Goal: Information Seeking & Learning: Learn about a topic

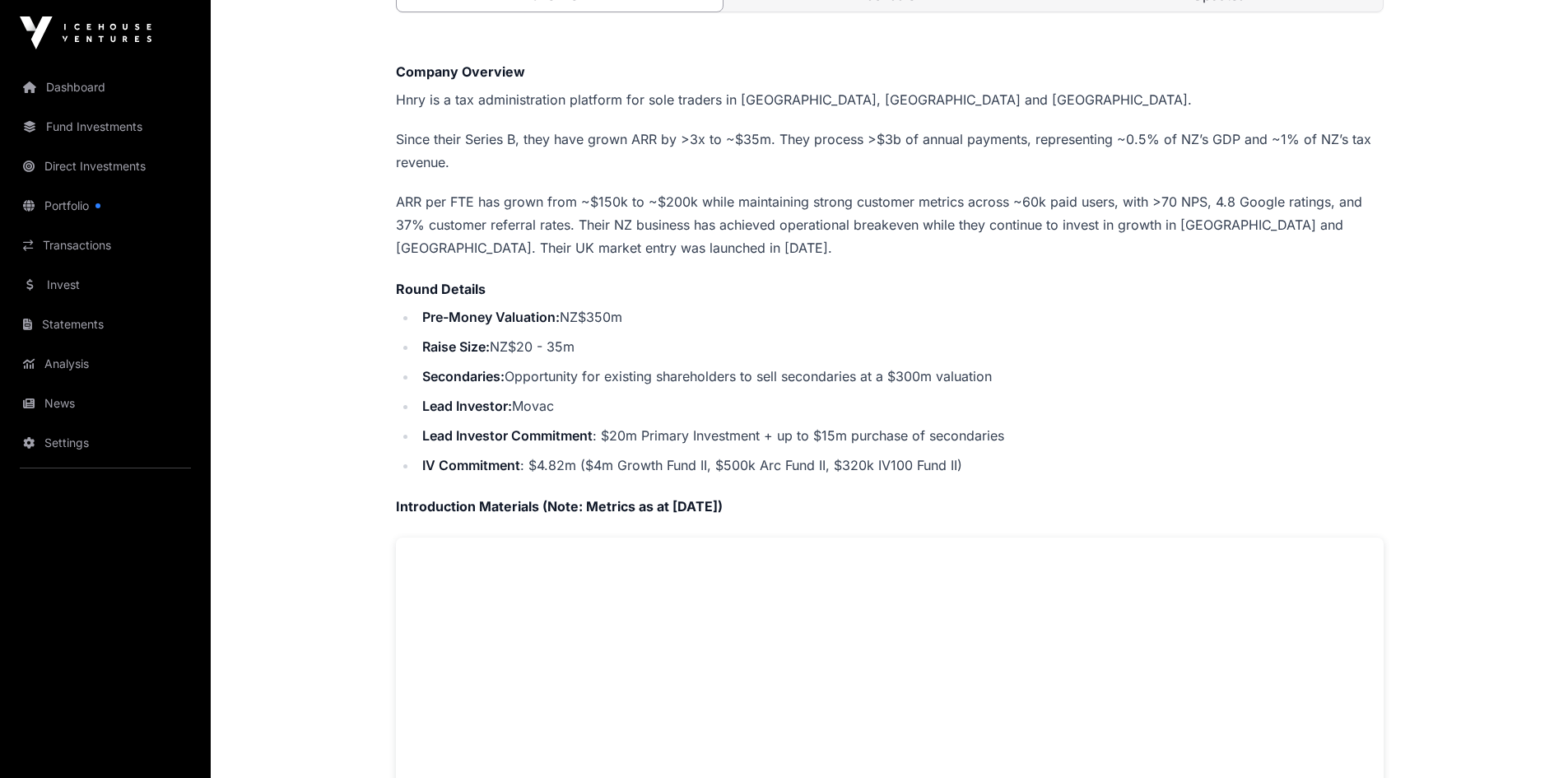
scroll to position [329, 0]
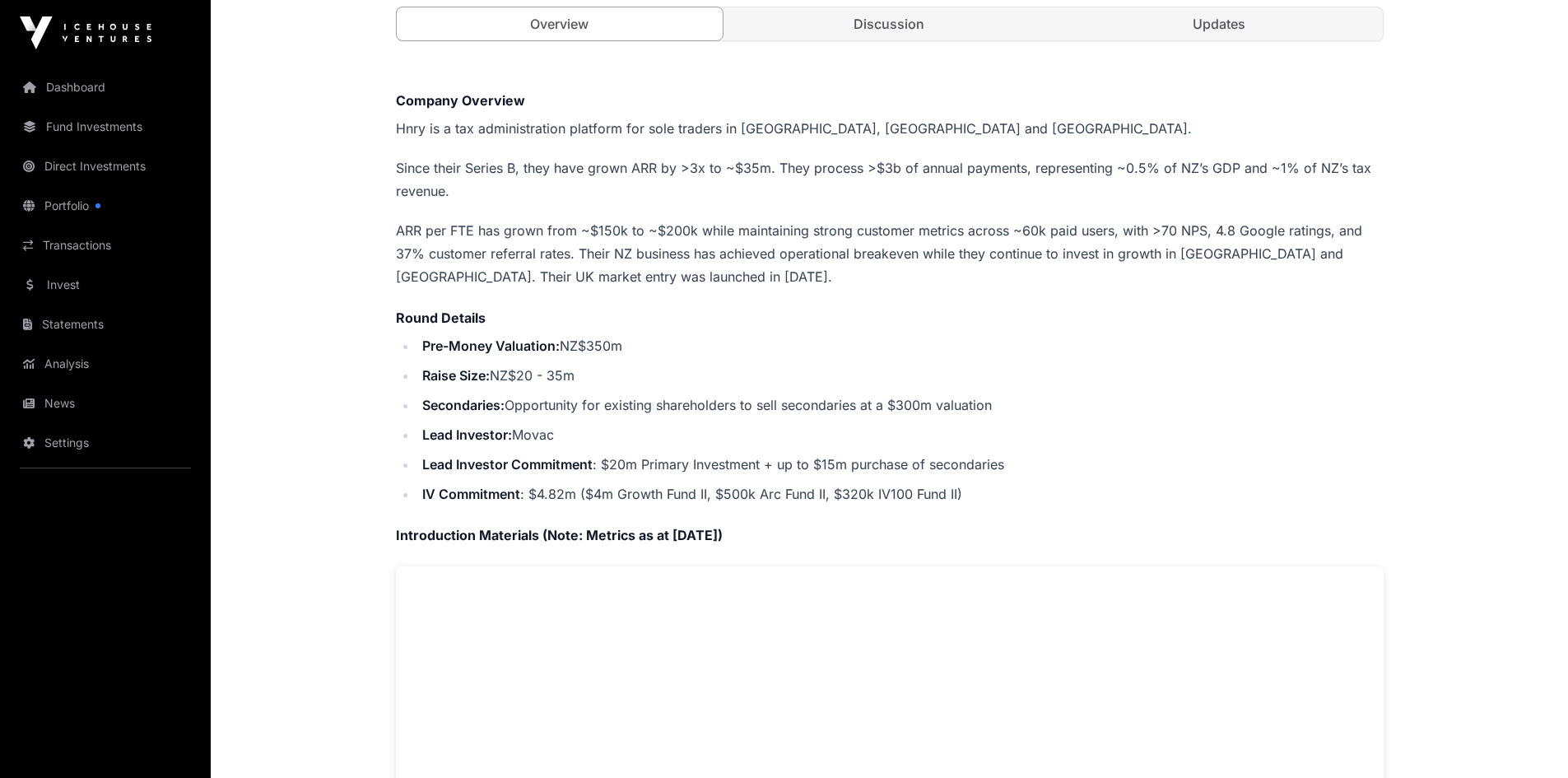
click at [66, 135] on link "Fund Investments" at bounding box center [105, 126] width 184 height 36
click at [78, 130] on link "Fund Investments" at bounding box center [105, 126] width 184 height 36
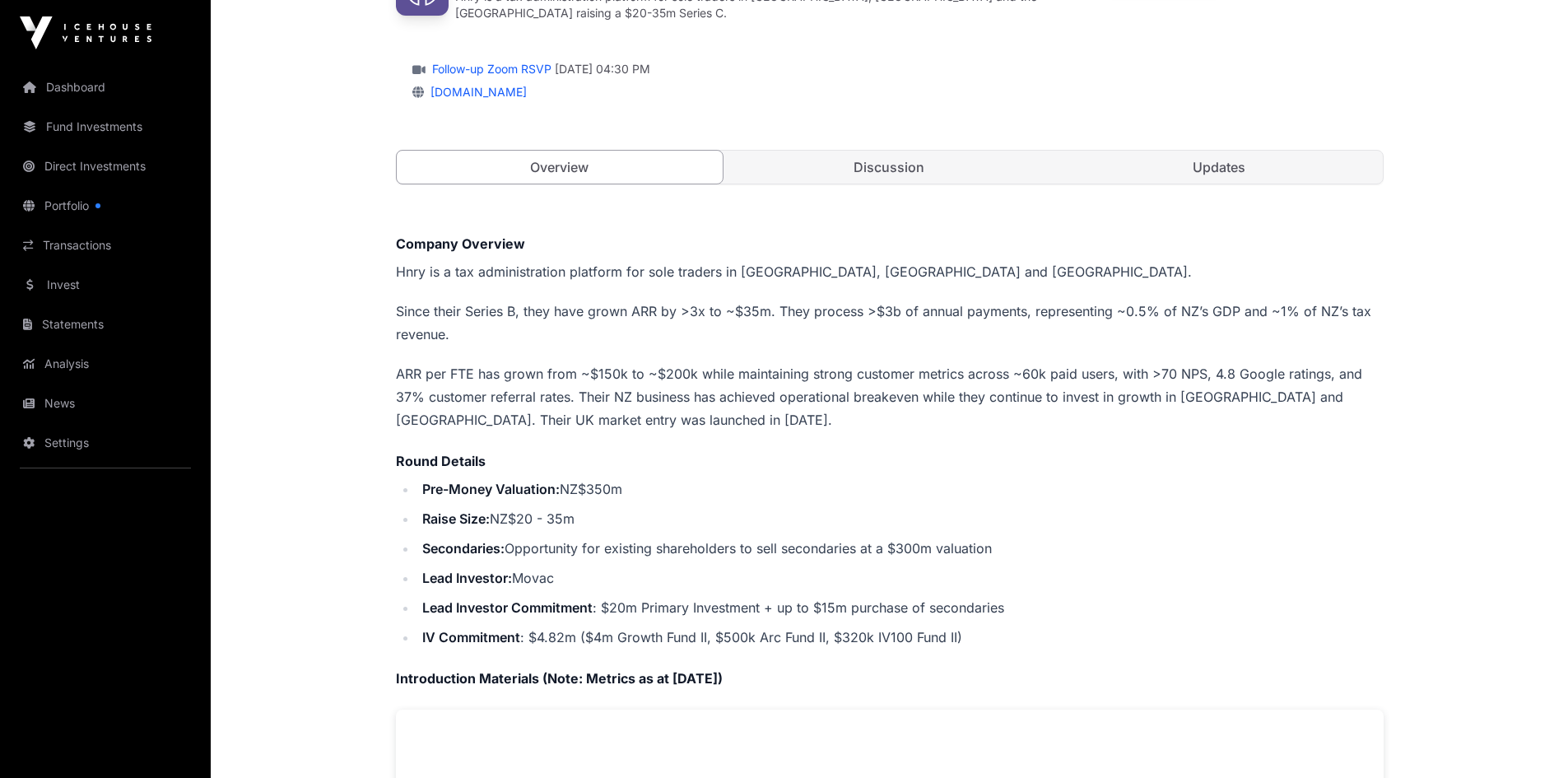
scroll to position [0, 0]
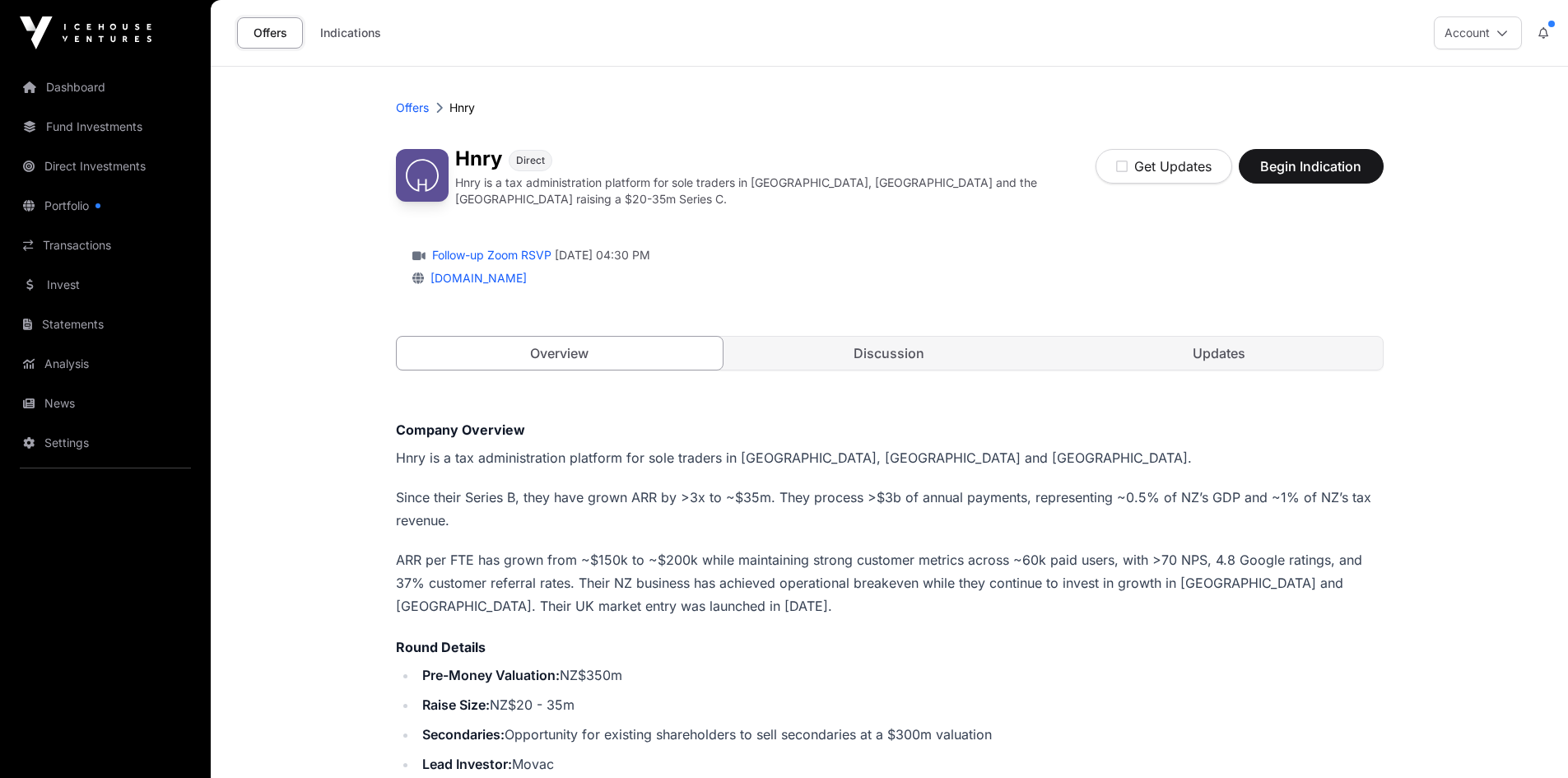
click at [59, 284] on link "Invest" at bounding box center [105, 285] width 184 height 36
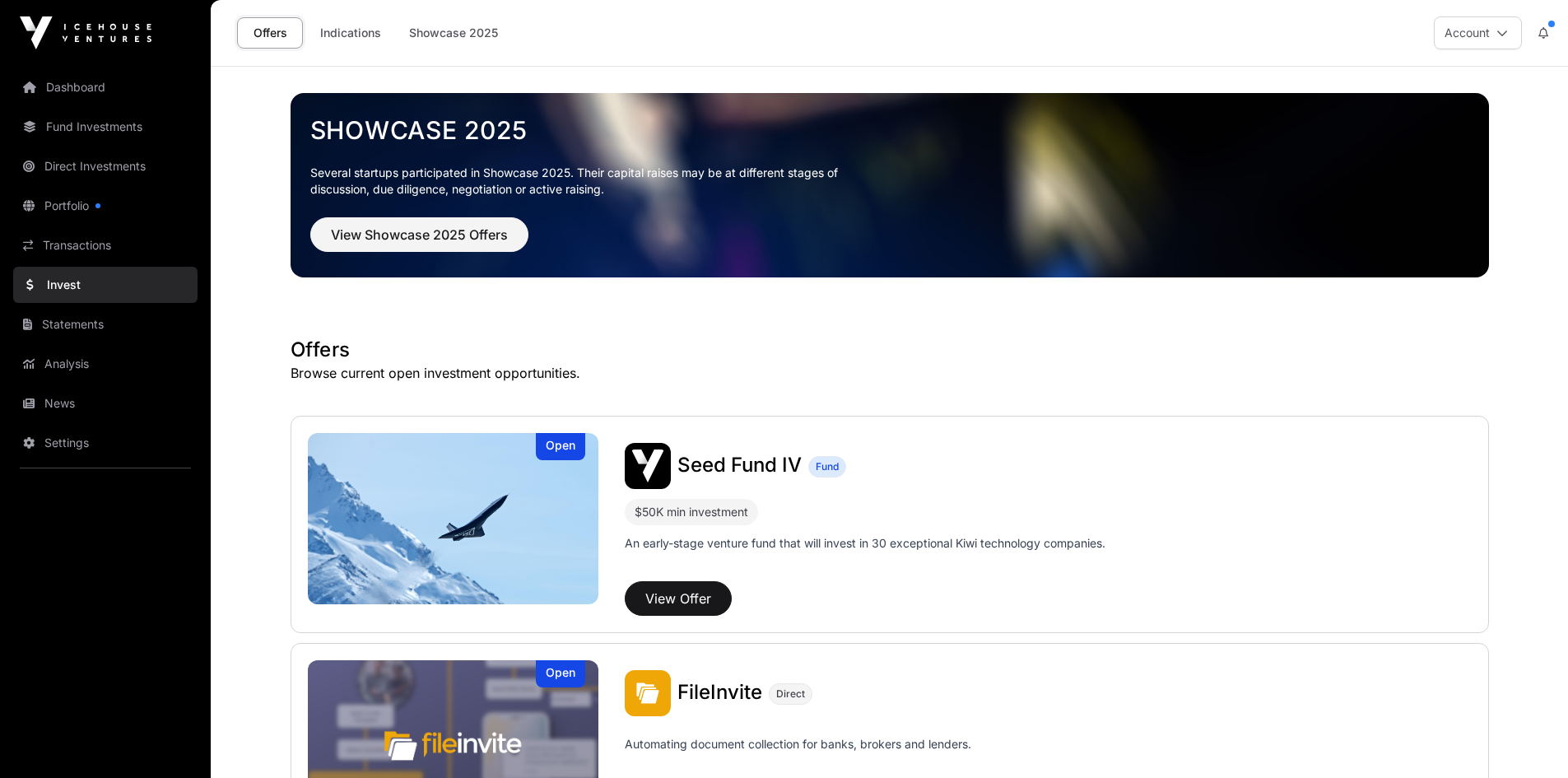
click at [43, 121] on link "Fund Investments" at bounding box center [105, 126] width 184 height 36
click at [80, 126] on link "Fund Investments" at bounding box center [105, 126] width 184 height 36
click at [70, 205] on link "Portfolio" at bounding box center [105, 206] width 184 height 36
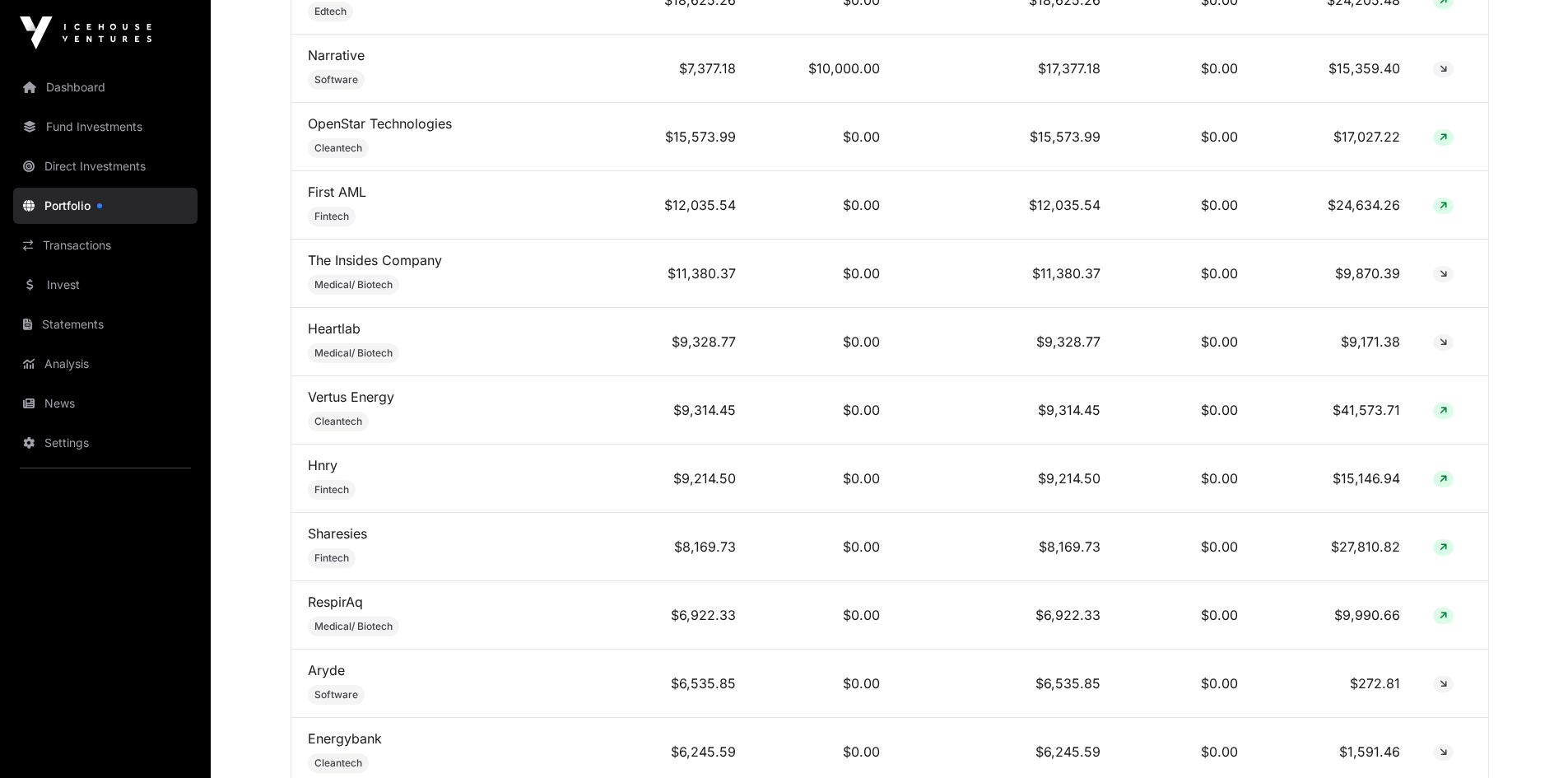
scroll to position [1812, 0]
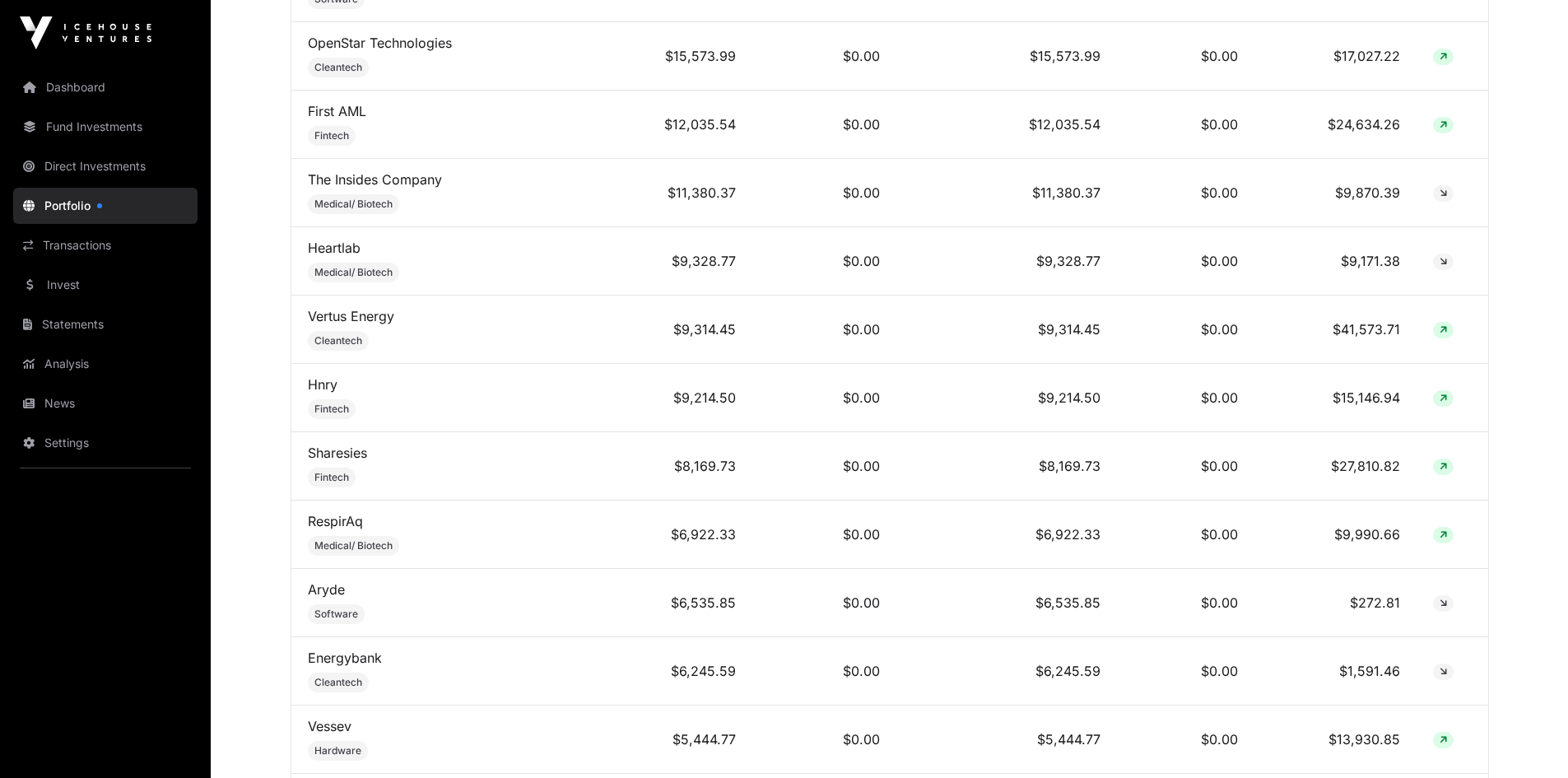
click at [314, 393] on link "Hnry" at bounding box center [322, 385] width 30 height 17
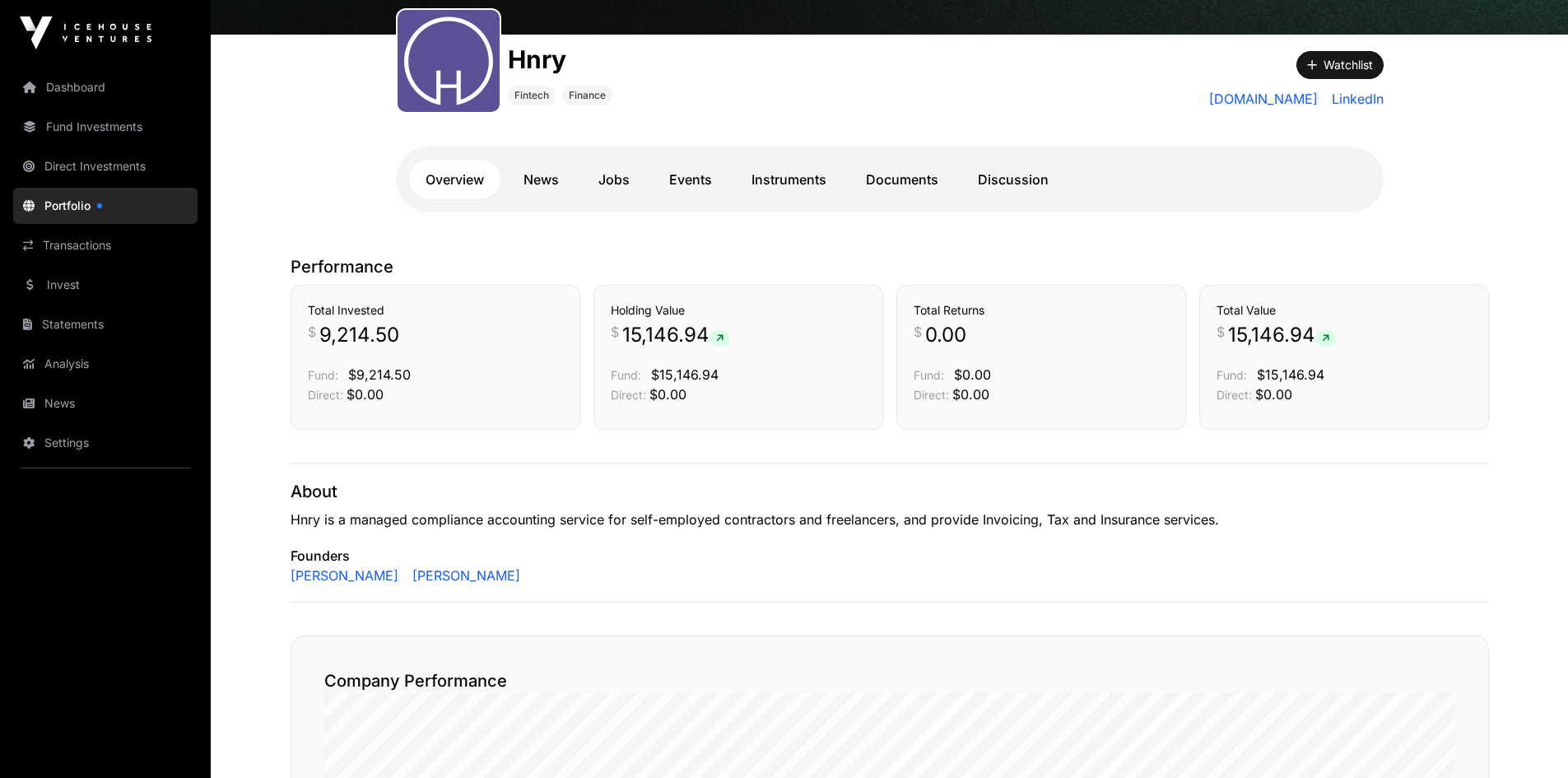
scroll to position [165, 0]
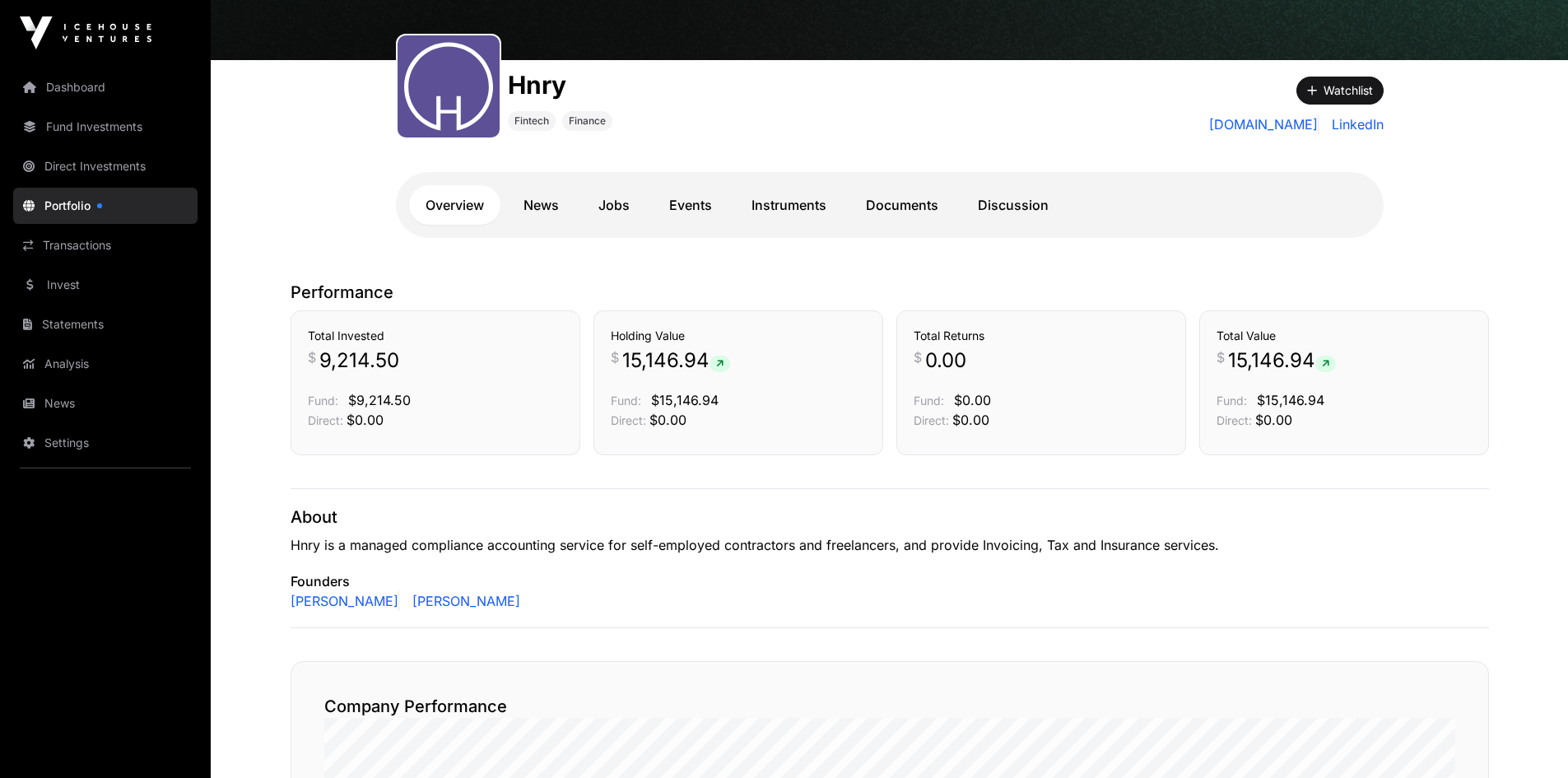
click at [792, 201] on link "Instruments" at bounding box center [789, 205] width 107 height 40
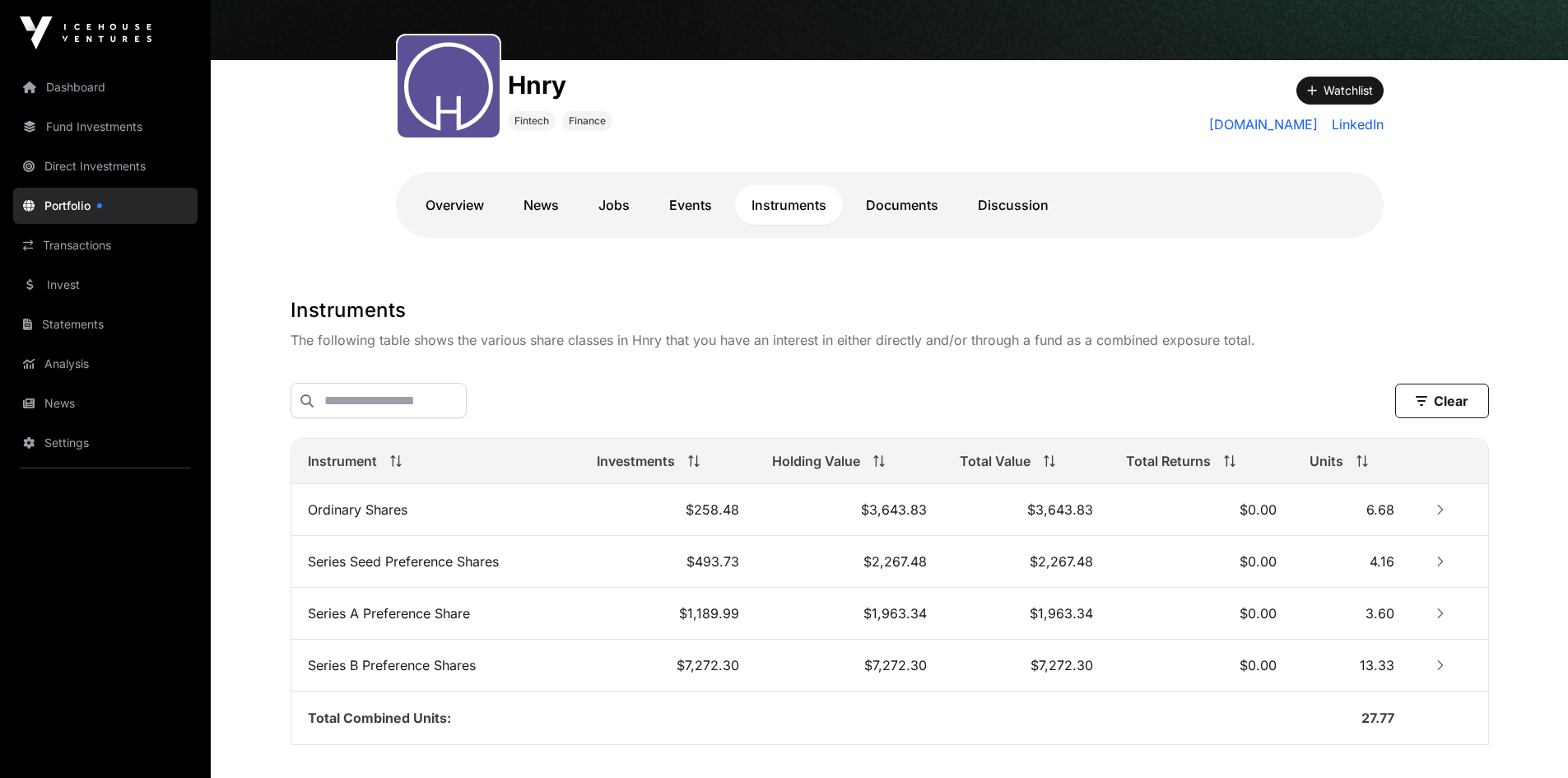
click at [456, 204] on link "Overview" at bounding box center [454, 205] width 92 height 40
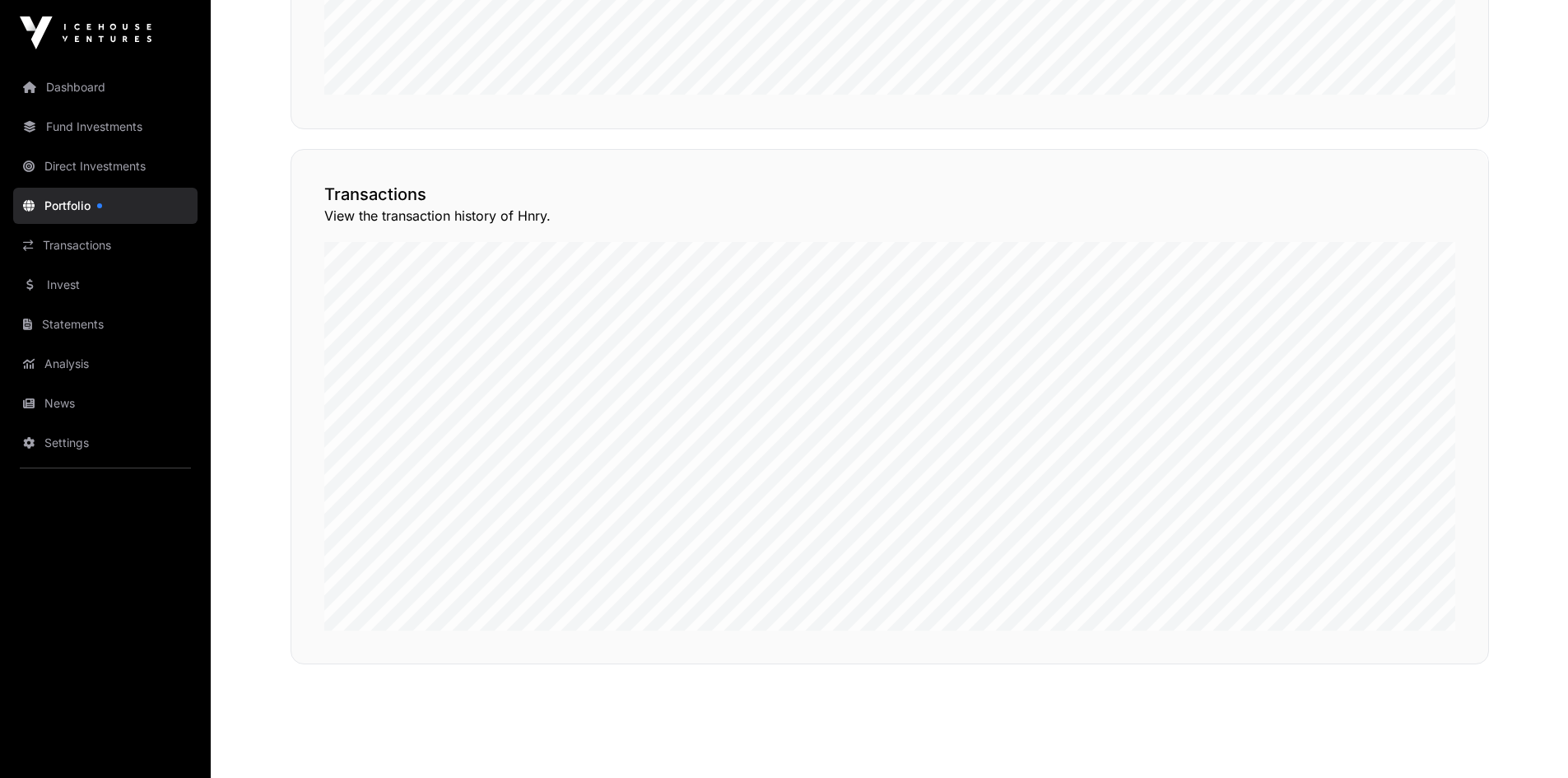
scroll to position [1228, 0]
click at [62, 134] on link "Fund Investments" at bounding box center [105, 126] width 184 height 36
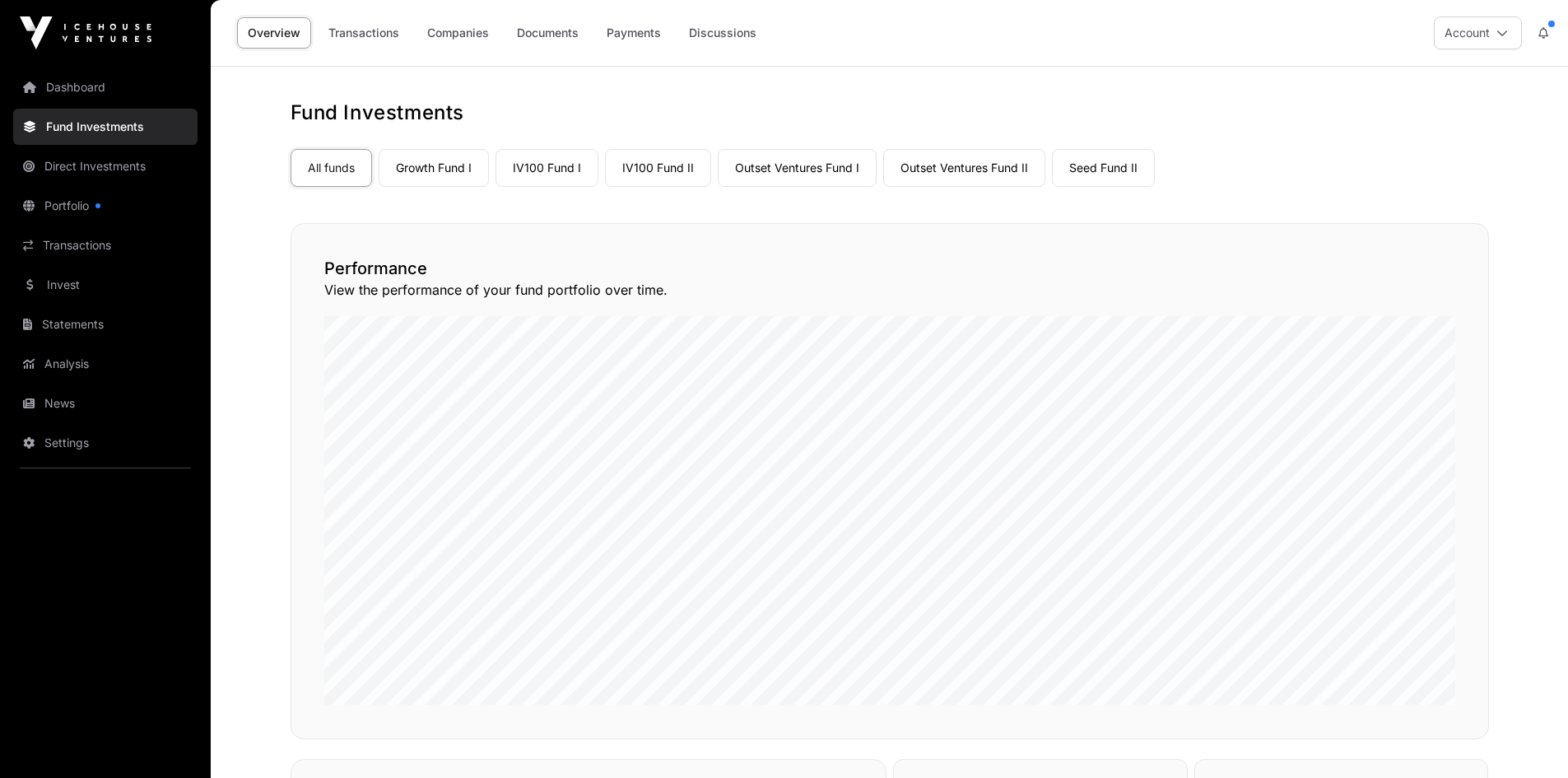
click at [562, 173] on link "IV100 Fund I" at bounding box center [547, 168] width 103 height 38
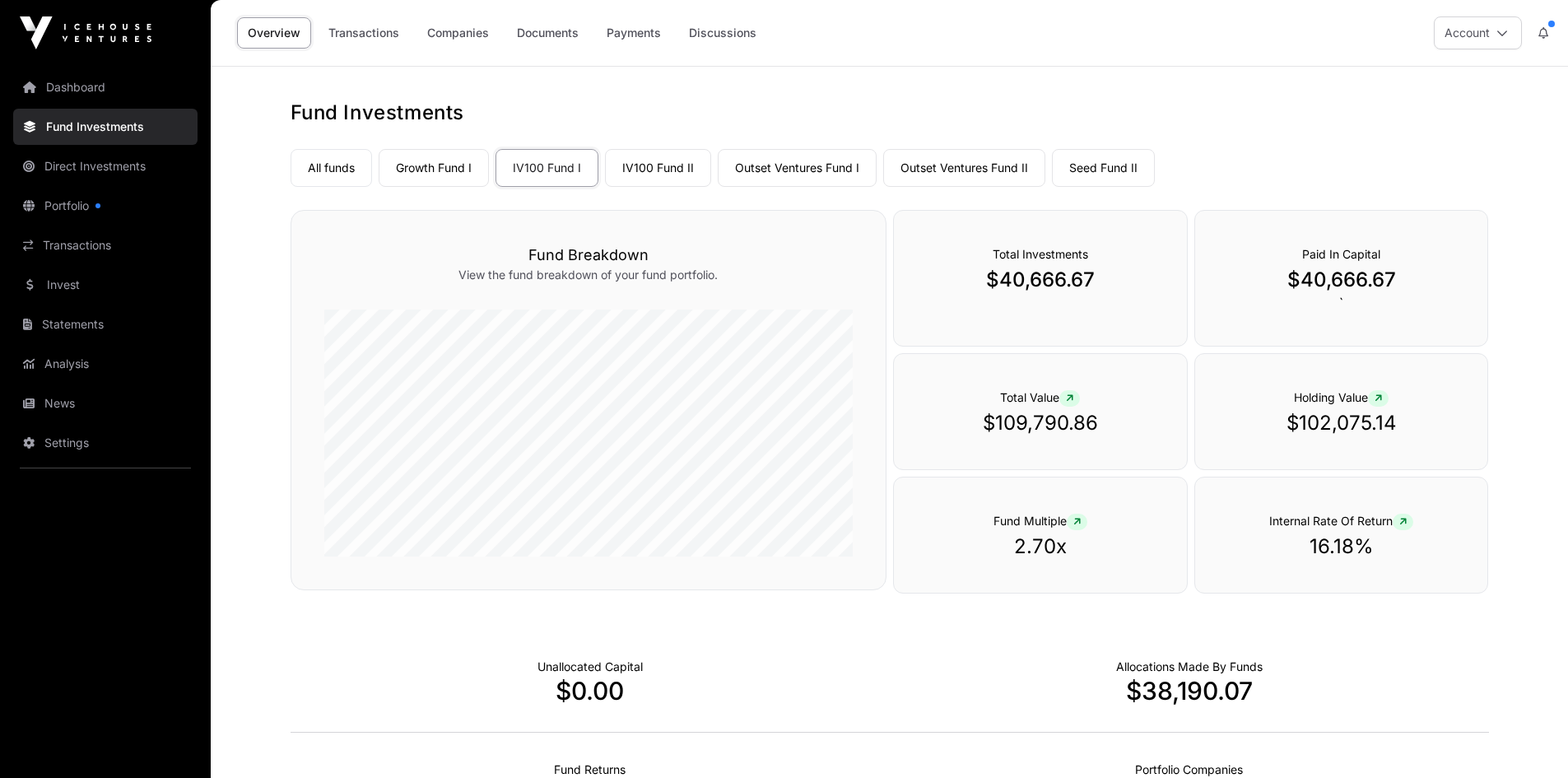
click at [460, 24] on link "Companies" at bounding box center [458, 33] width 83 height 32
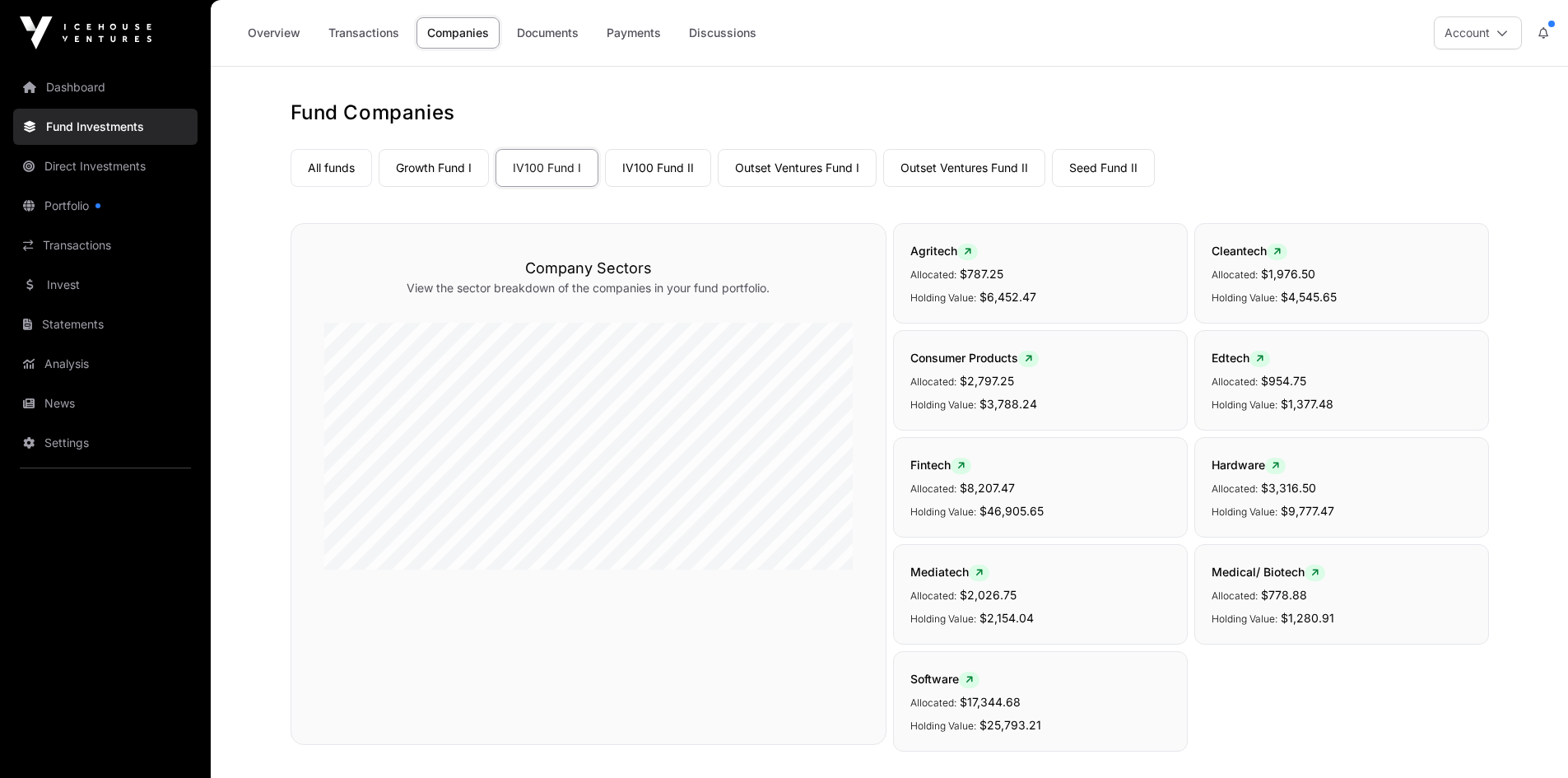
click at [656, 159] on link "IV100 Fund II" at bounding box center [658, 168] width 107 height 38
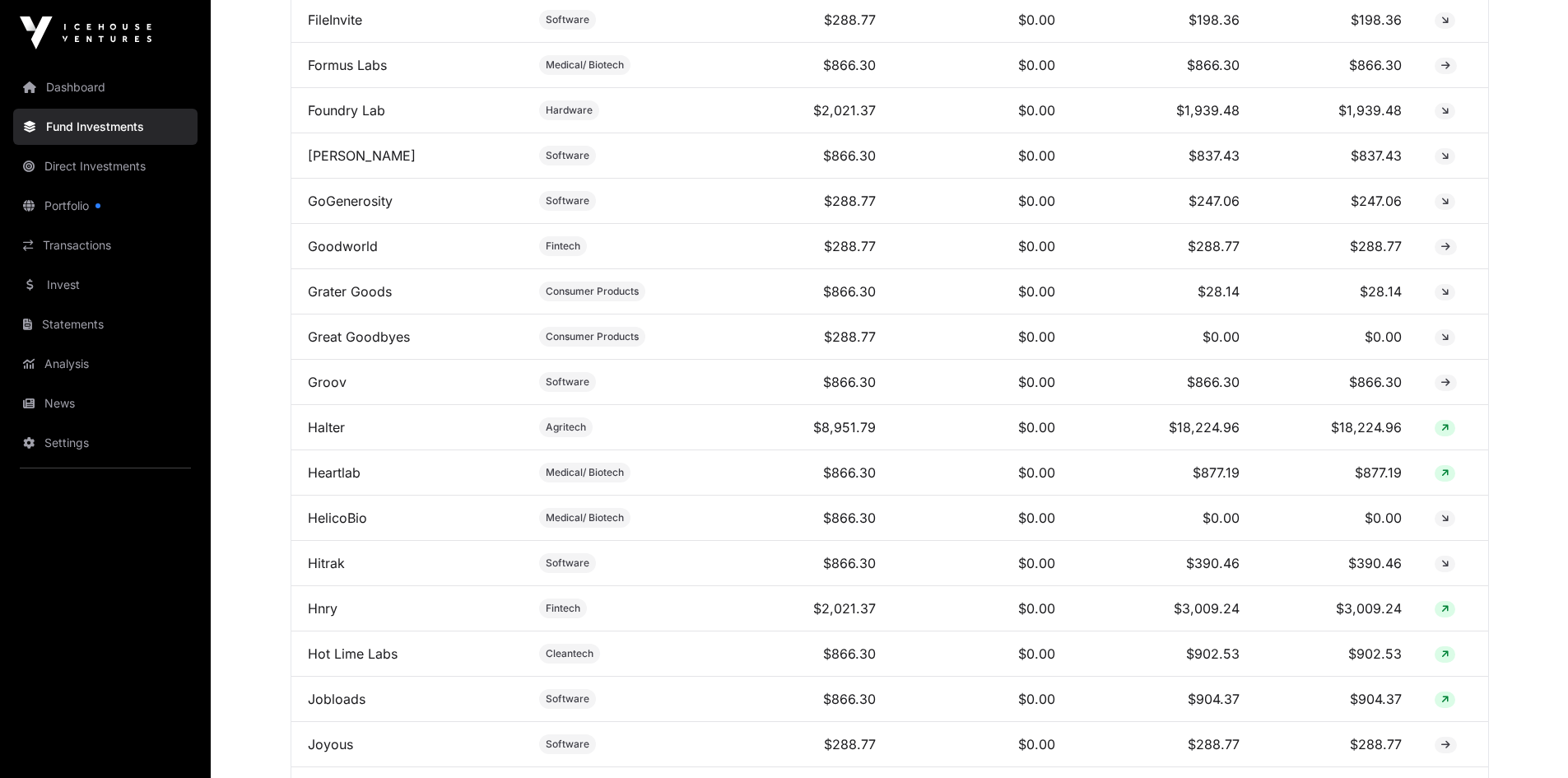
scroll to position [2224, 0]
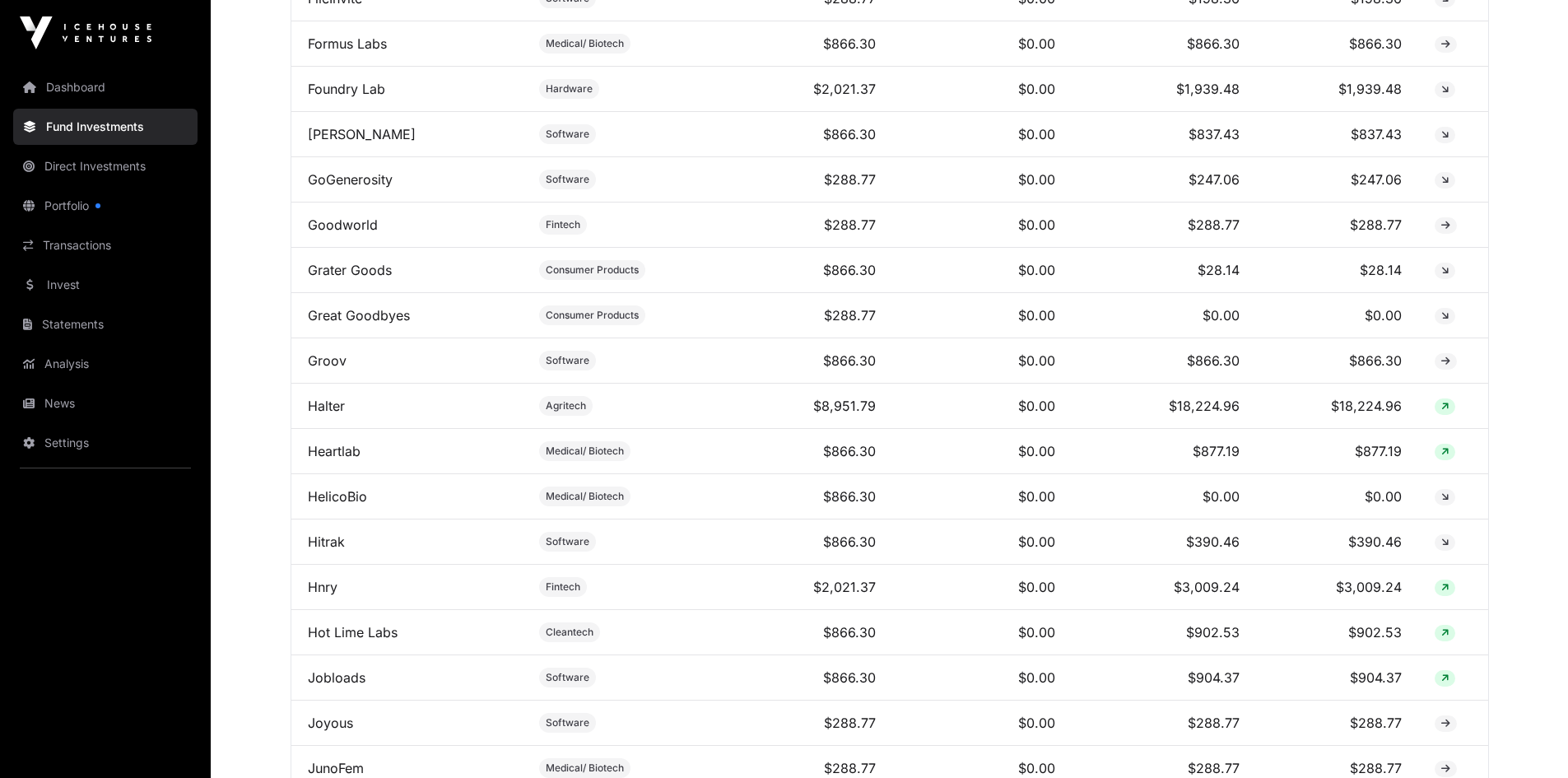
click at [316, 595] on link "Hnry" at bounding box center [322, 587] width 30 height 17
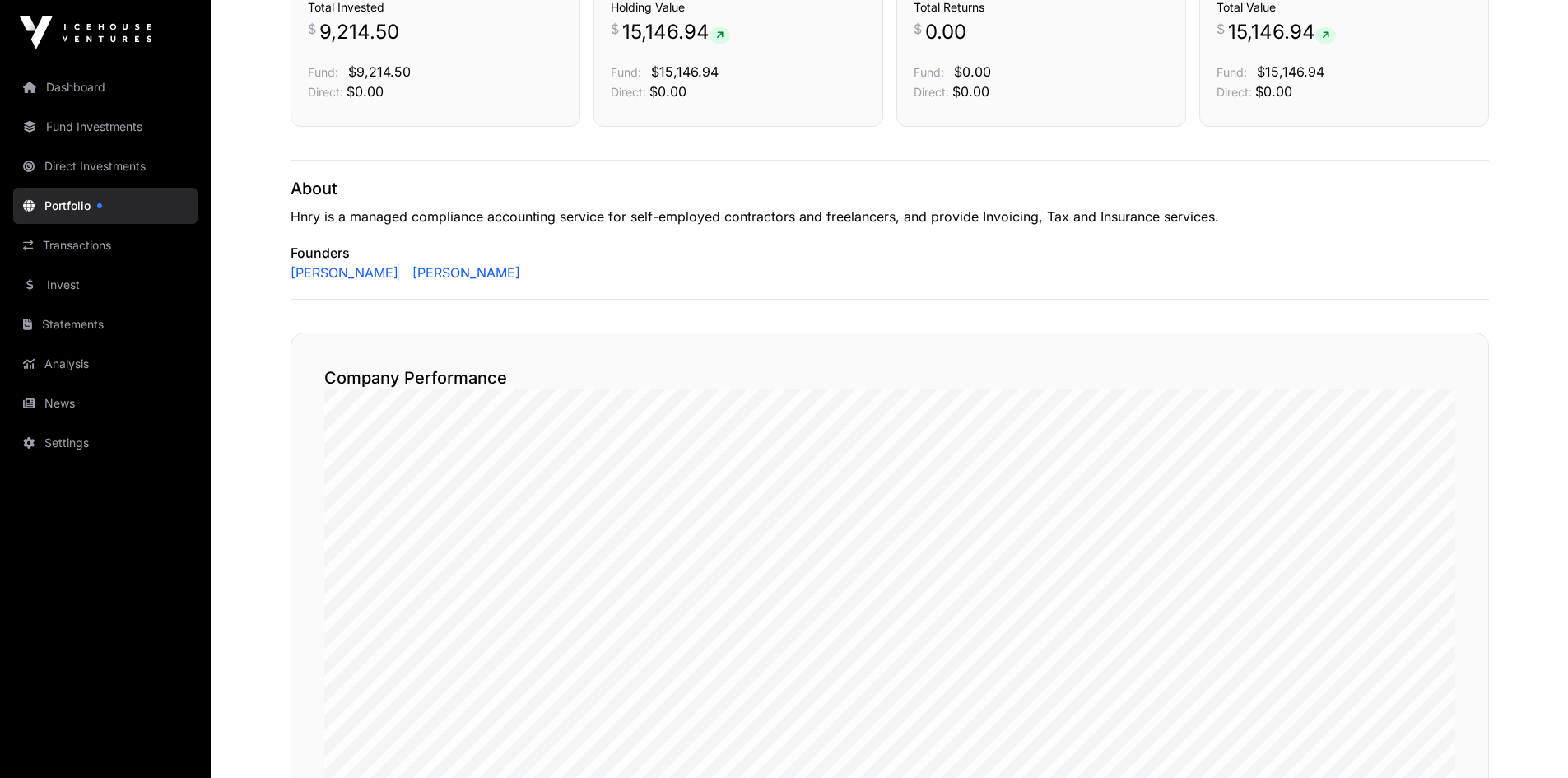
scroll to position [494, 0]
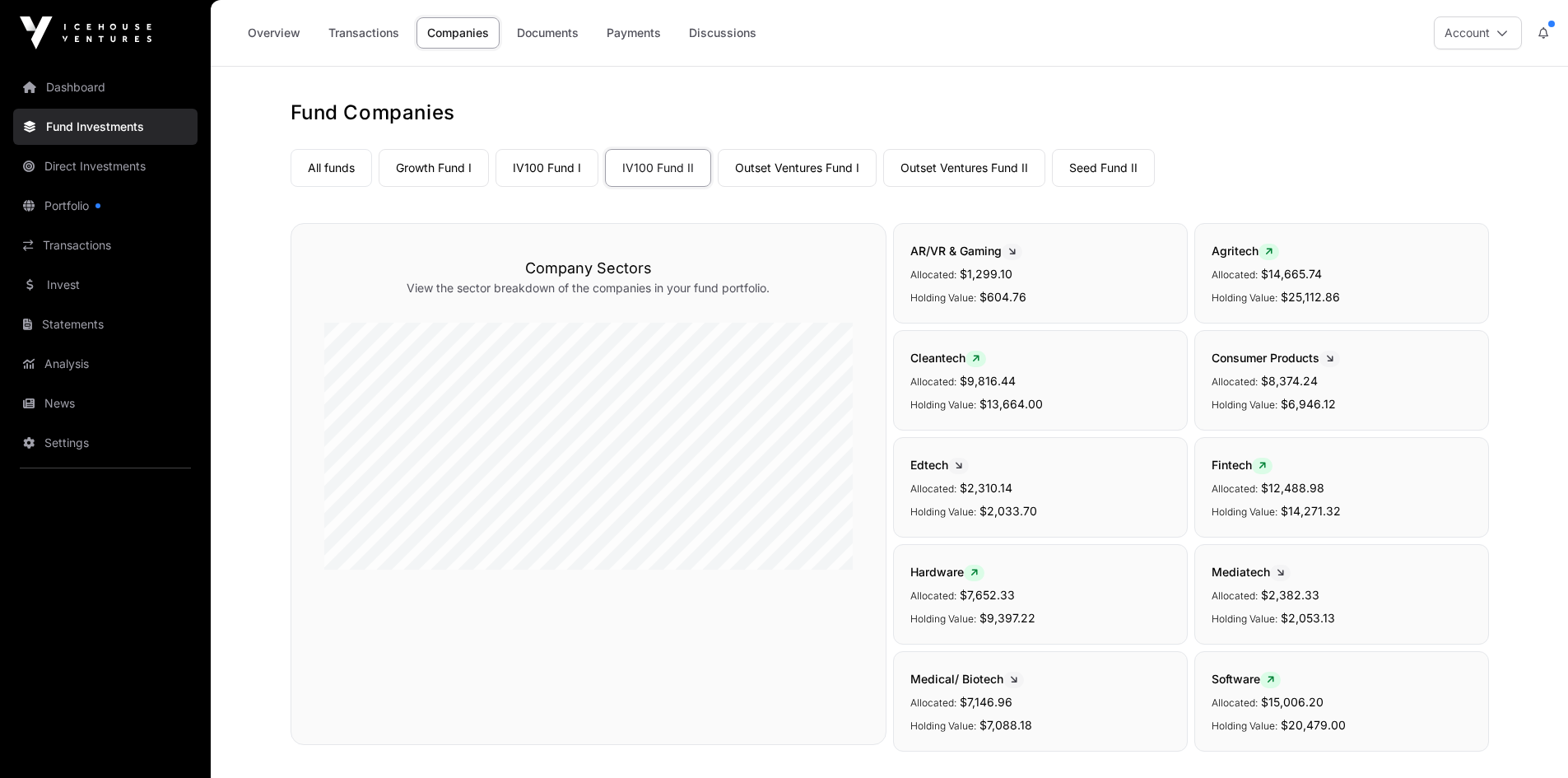
click at [447, 161] on link "Growth Fund I" at bounding box center [434, 168] width 110 height 38
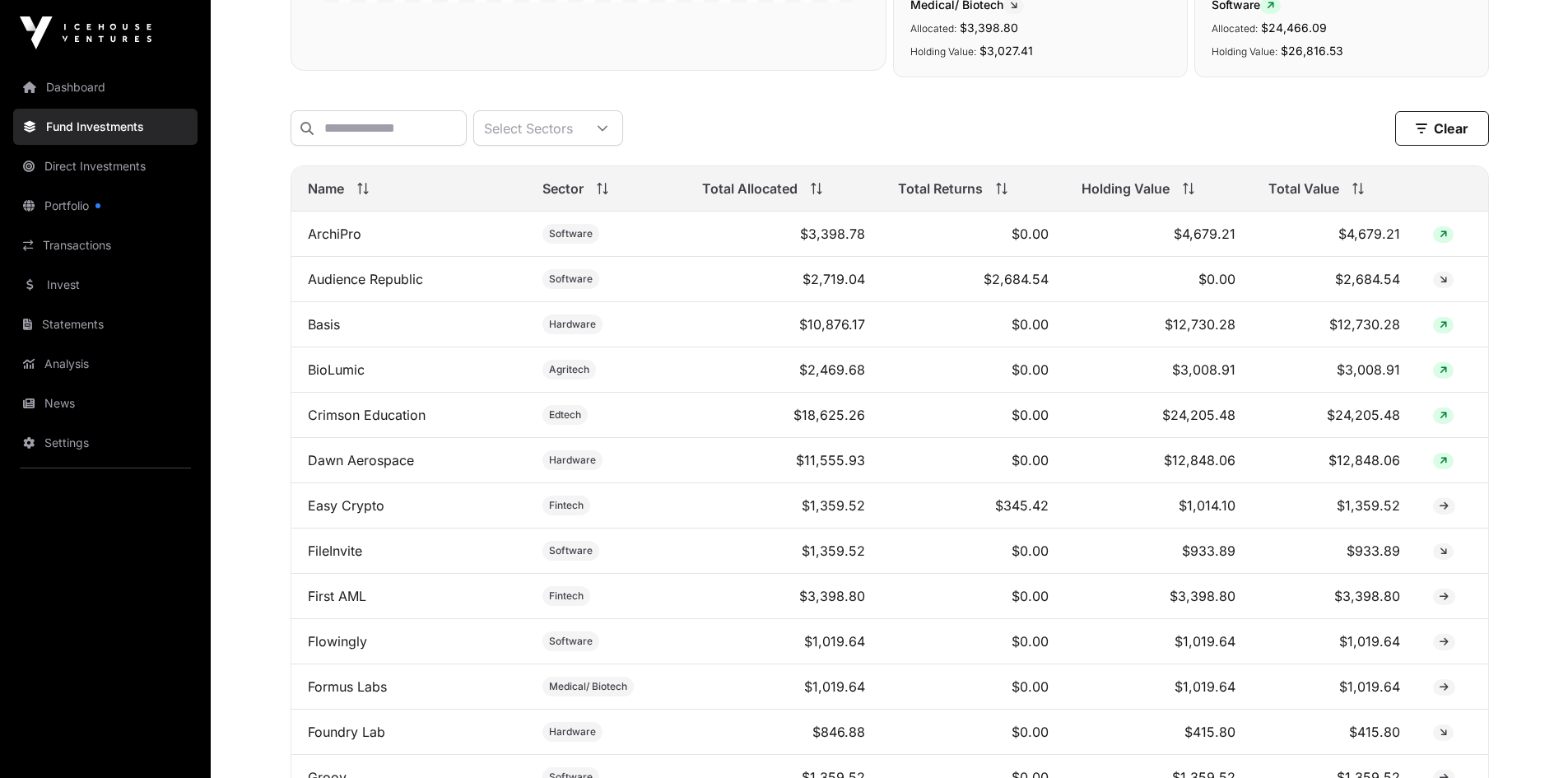
scroll to position [823, 0]
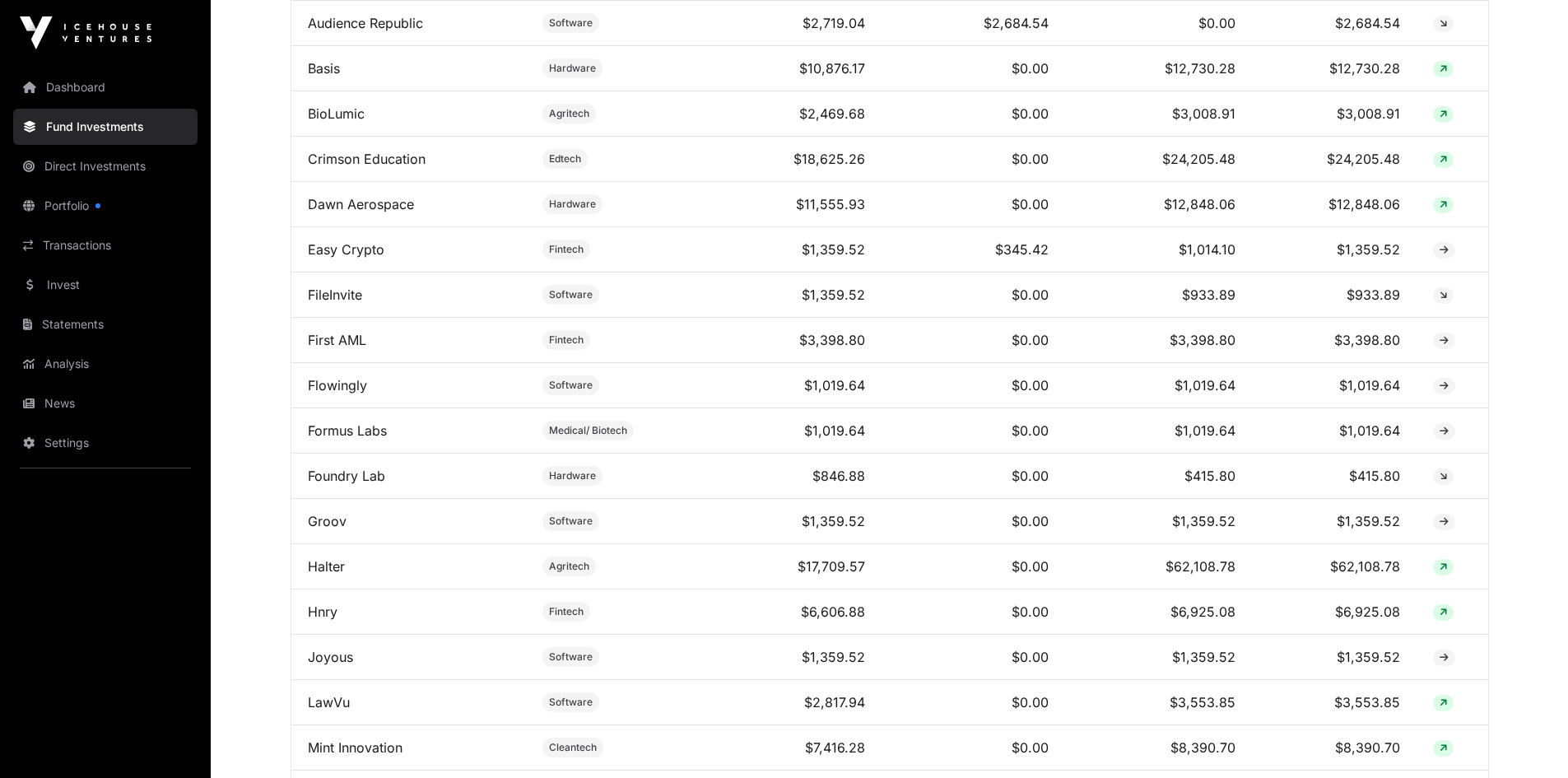
click at [63, 402] on link "News" at bounding box center [105, 403] width 184 height 36
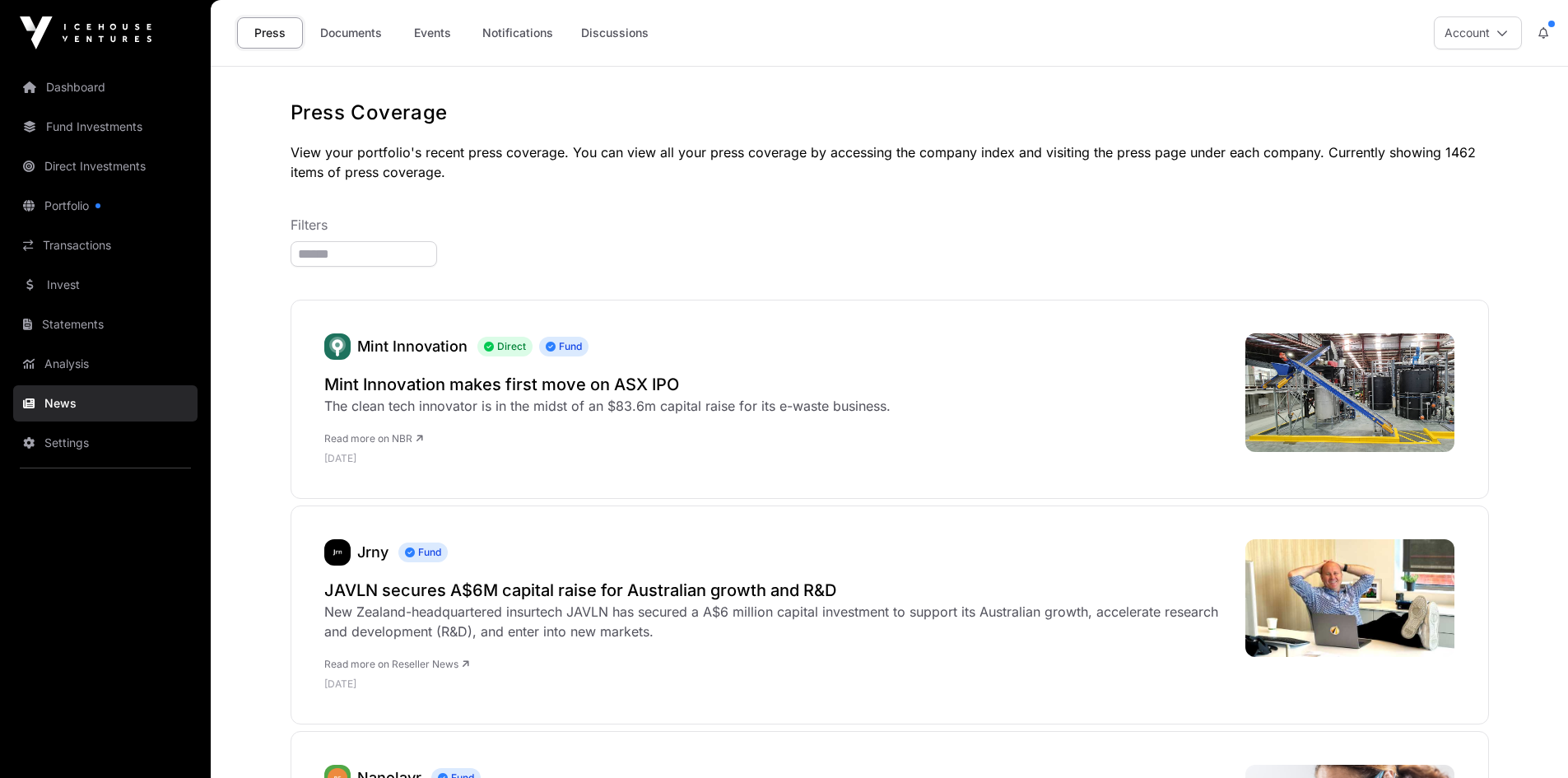
click at [361, 37] on link "Documents" at bounding box center [351, 33] width 83 height 32
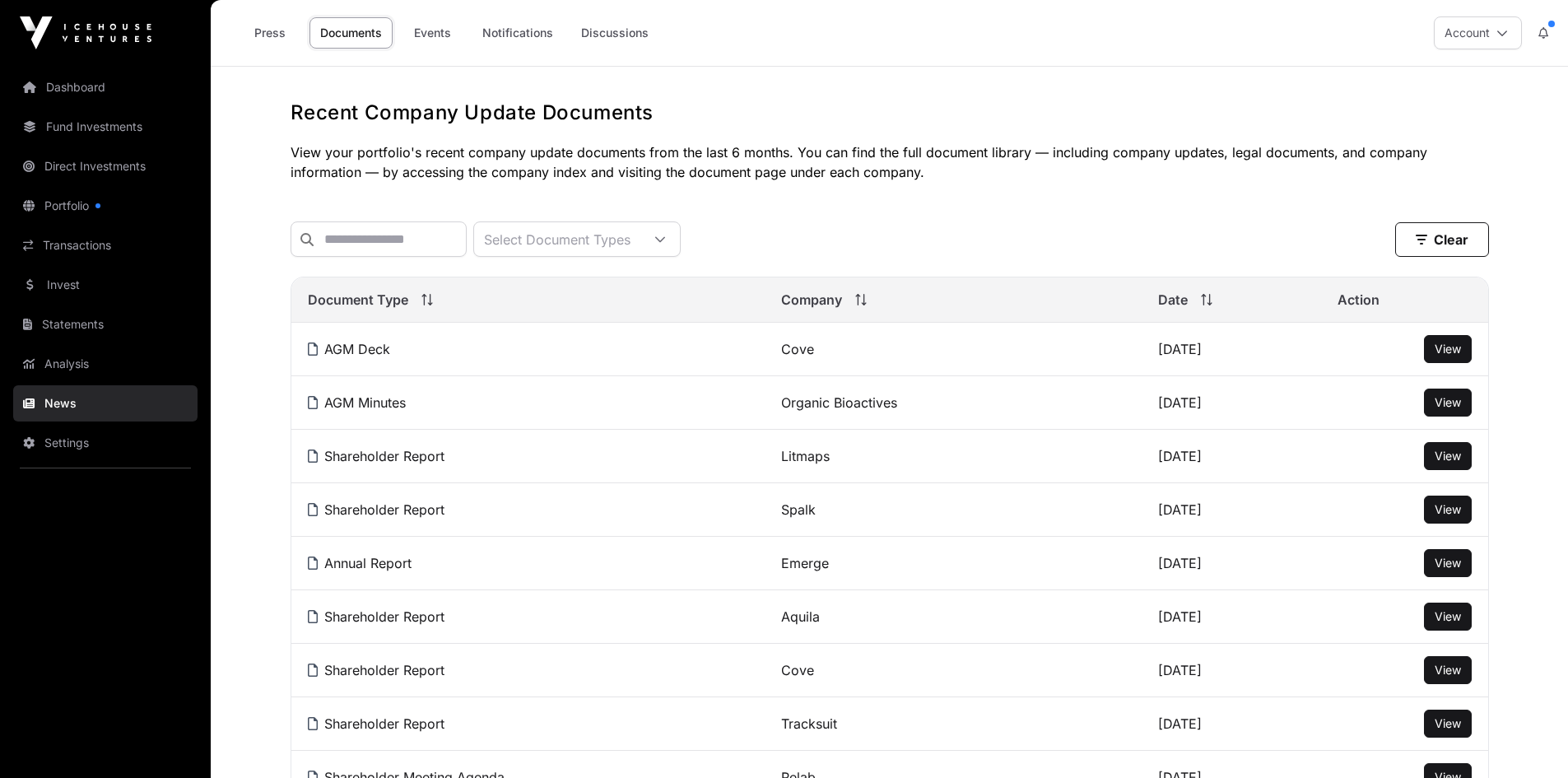
click at [453, 40] on link "Events" at bounding box center [432, 33] width 66 height 32
